Goal: Task Accomplishment & Management: Complete application form

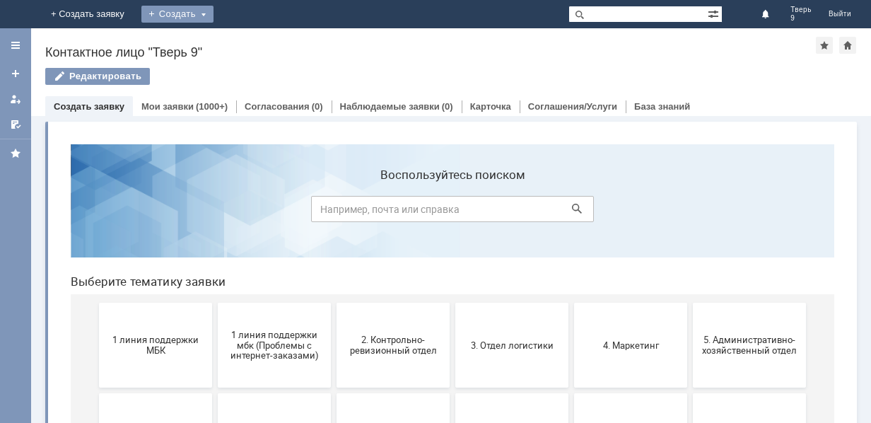
click at [214, 13] on div "Создать" at bounding box center [177, 14] width 72 height 17
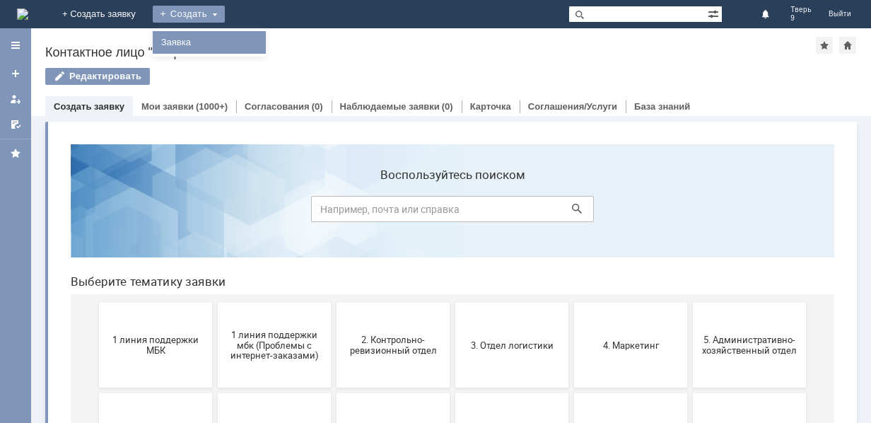
click at [263, 43] on link "Заявка" at bounding box center [209, 42] width 107 height 17
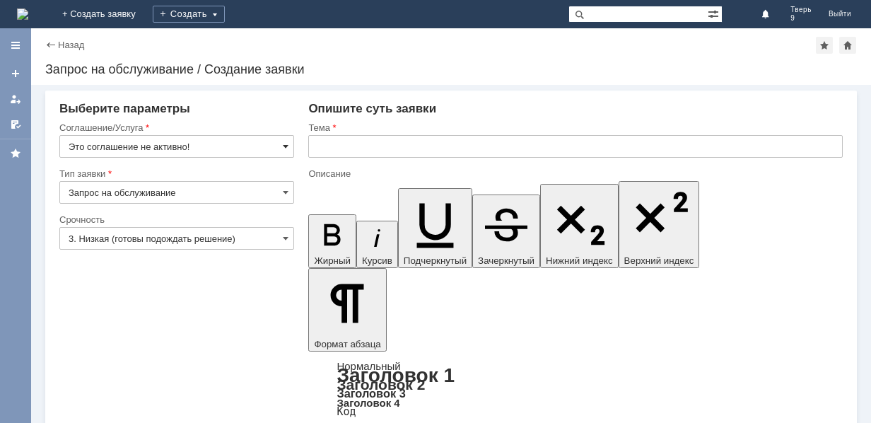
click at [283, 142] on span at bounding box center [286, 146] width 6 height 11
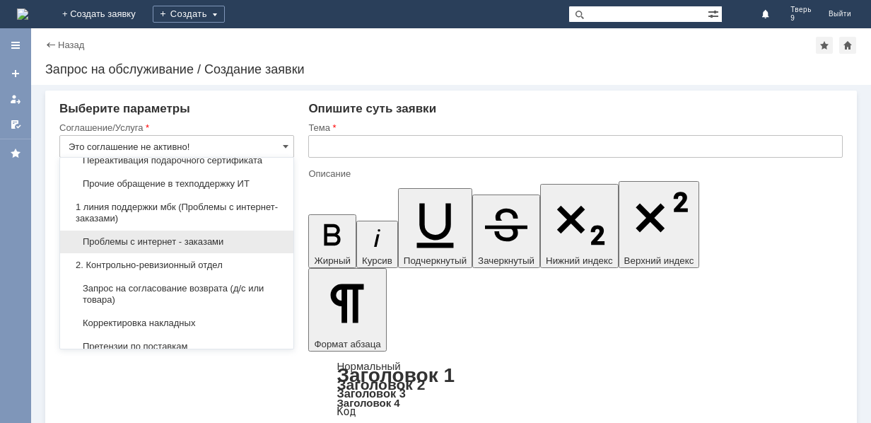
scroll to position [141, 0]
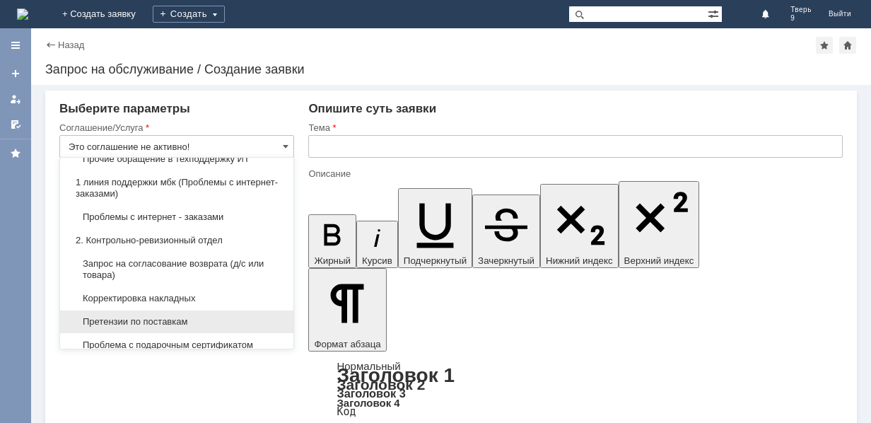
click at [159, 318] on span "Претензии по поставкам" at bounding box center [177, 321] width 216 height 11
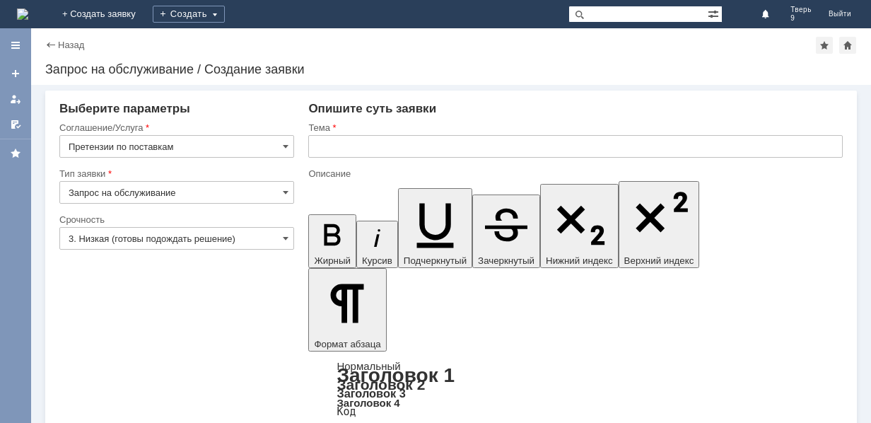
type input "Претензии по поставкам"
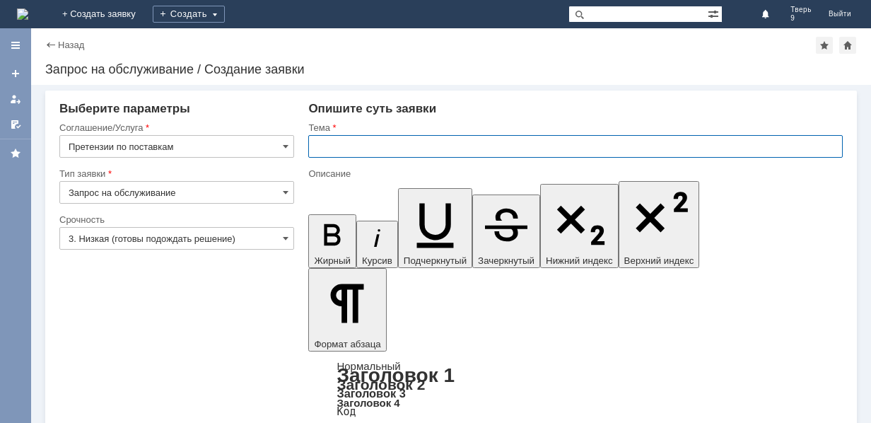
click at [317, 146] on input "text" at bounding box center [575, 146] width 535 height 23
type input "Акт расхождения"
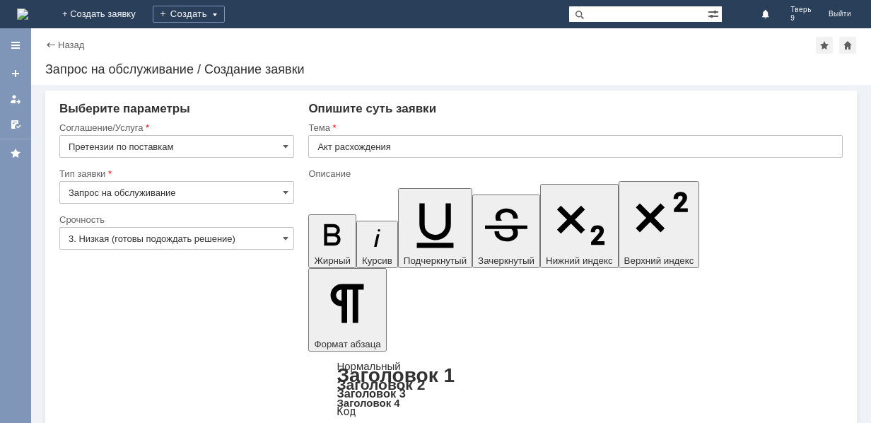
drag, startPoint x: 366, startPoint y: 330, endPoint x: 387, endPoint y: 311, distance: 28.5
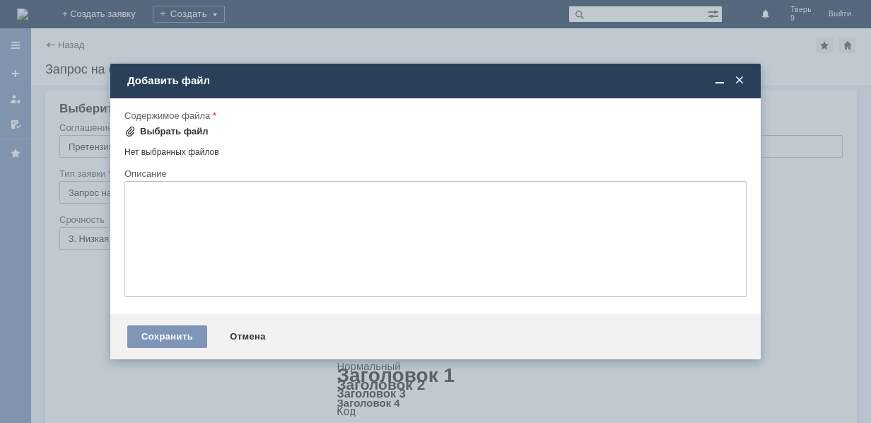
click at [175, 134] on div "Выбрать файл" at bounding box center [174, 131] width 69 height 11
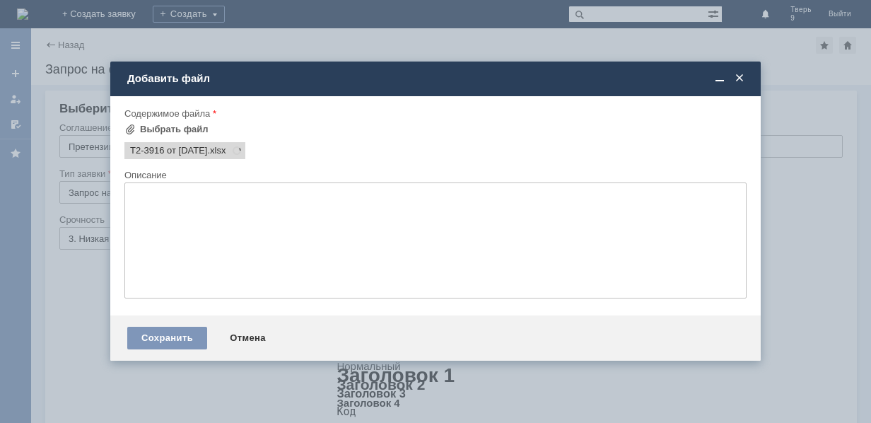
scroll to position [0, 0]
click at [171, 338] on div "Сохранить" at bounding box center [167, 338] width 80 height 23
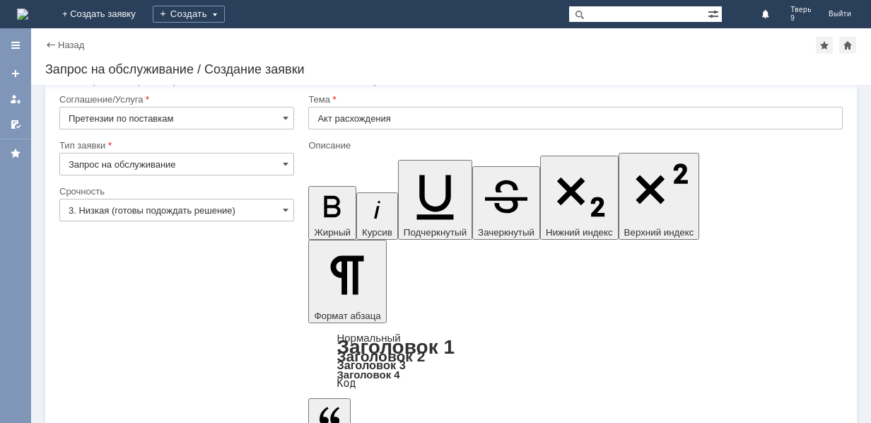
scroll to position [43, 0]
